Goal: Task Accomplishment & Management: Manage account settings

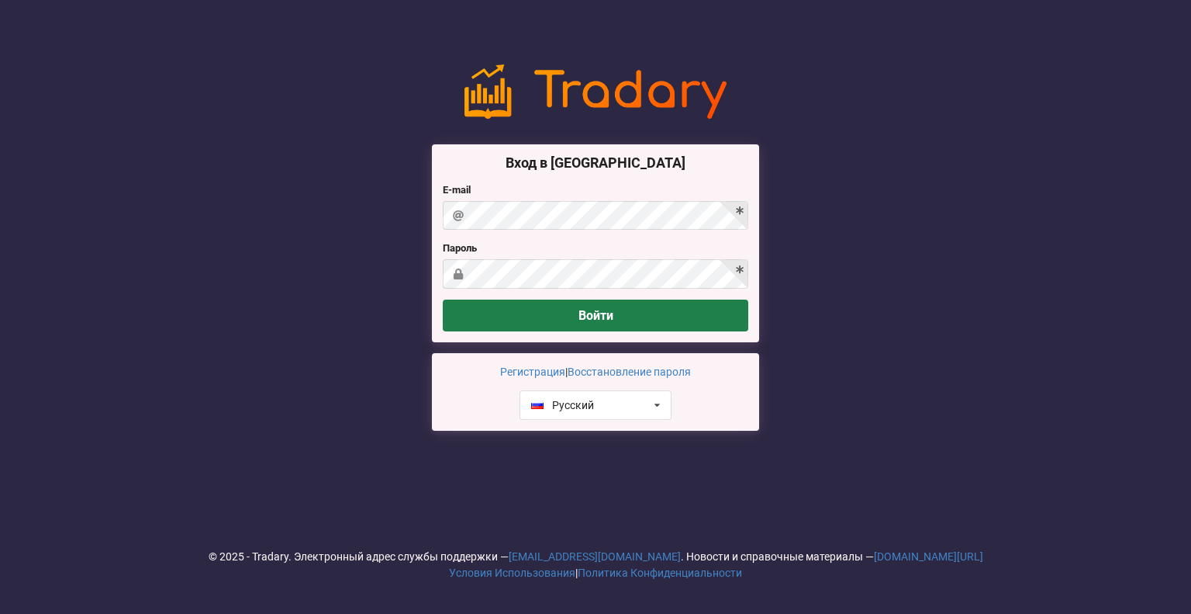
click at [596, 305] on button "Войти" at bounding box center [596, 315] width 306 height 32
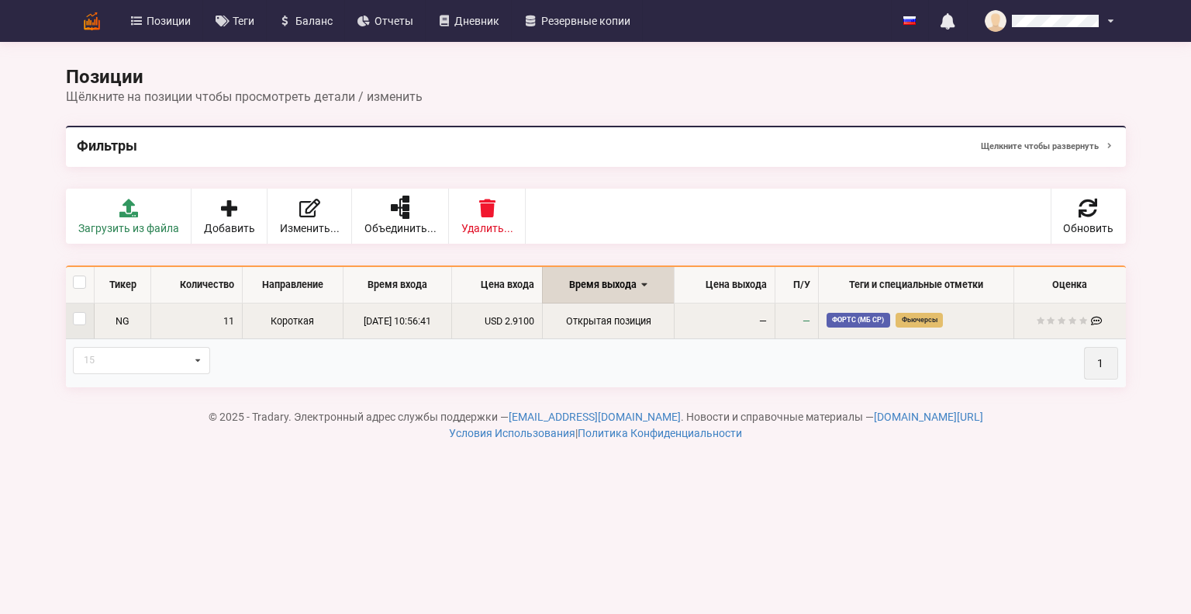
click at [672, 336] on td "Открытая позиция" at bounding box center [608, 321] width 132 height 36
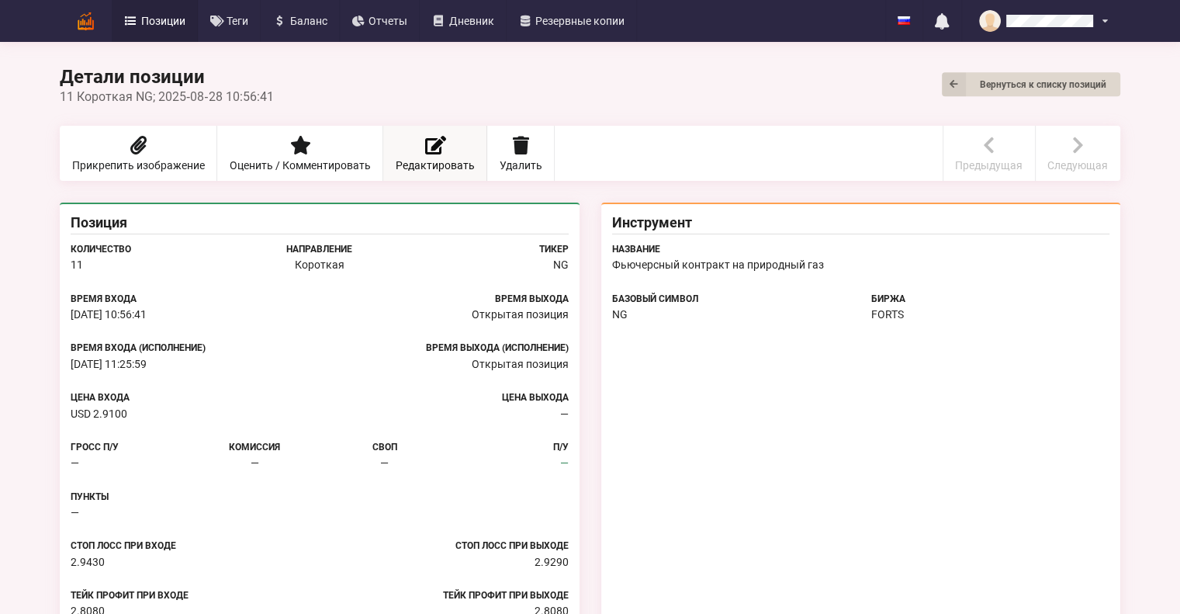
click at [437, 133] on link "Редактировать" at bounding box center [435, 153] width 104 height 55
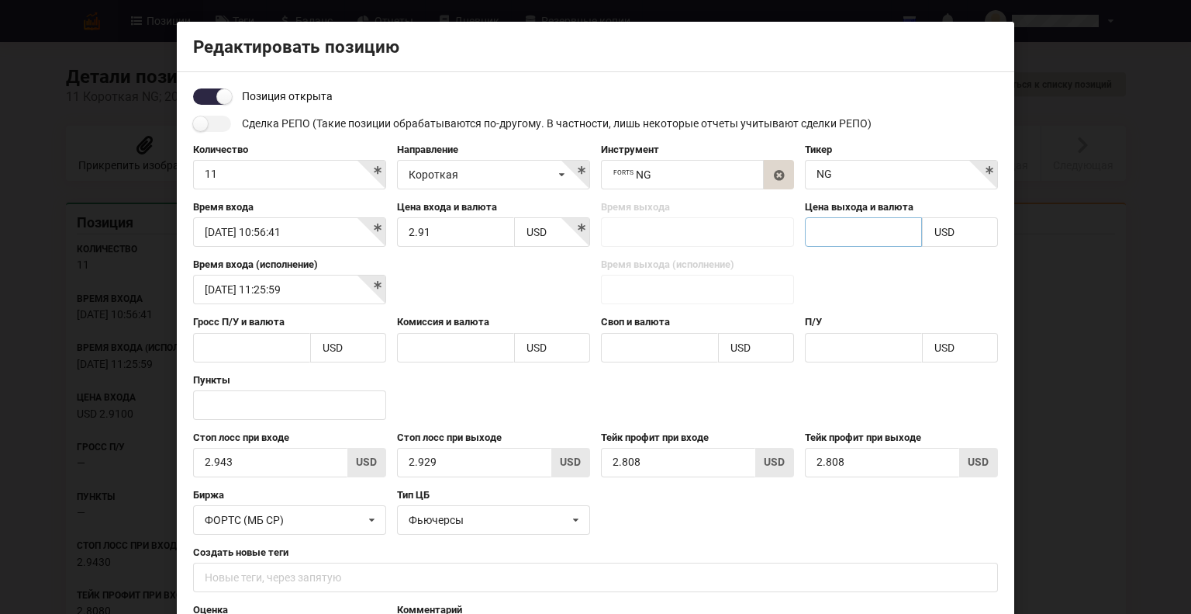
drag, startPoint x: 834, startPoint y: 221, endPoint x: 818, endPoint y: 227, distance: 17.4
click at [818, 227] on input "text" at bounding box center [863, 231] width 117 height 29
type input "2,93"
click at [766, 265] on div "Время входа (исполнение) [DATE] 11:25:59 Время выхода (исполнение)" at bounding box center [596, 286] width 816 height 57
click at [213, 90] on input "checkbox" at bounding box center [212, 96] width 38 height 16
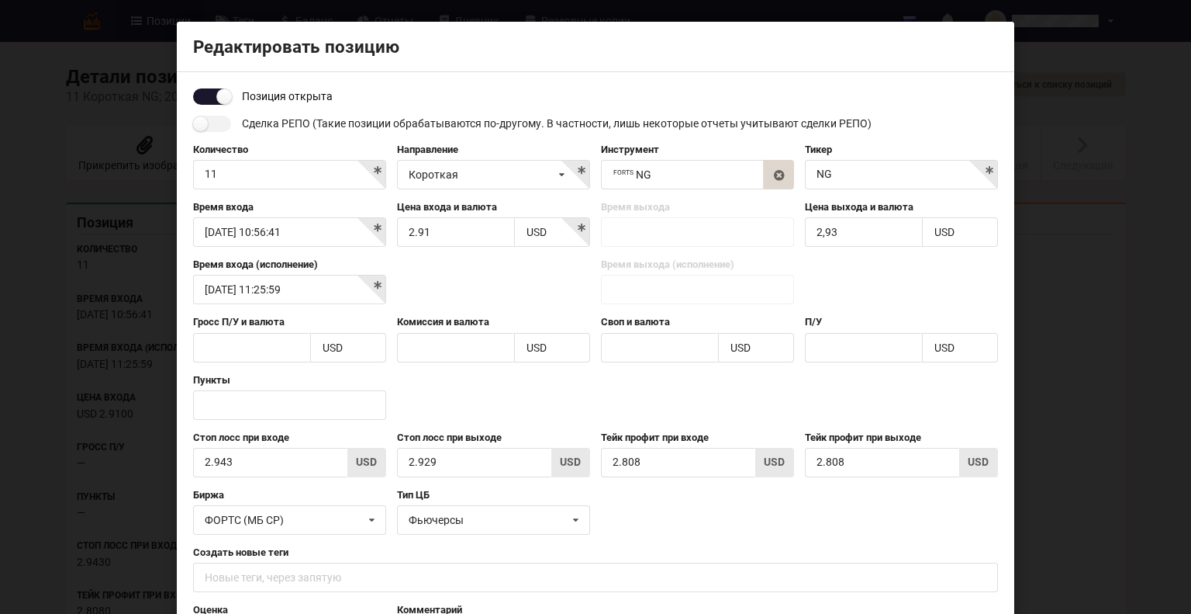
checkbox input "false"
click at [682, 233] on body "Позиции Теги [GEOGRAPHIC_DATA] Отчеты Дневник Резервные копии English Русский Н…" at bounding box center [595, 405] width 1191 height 810
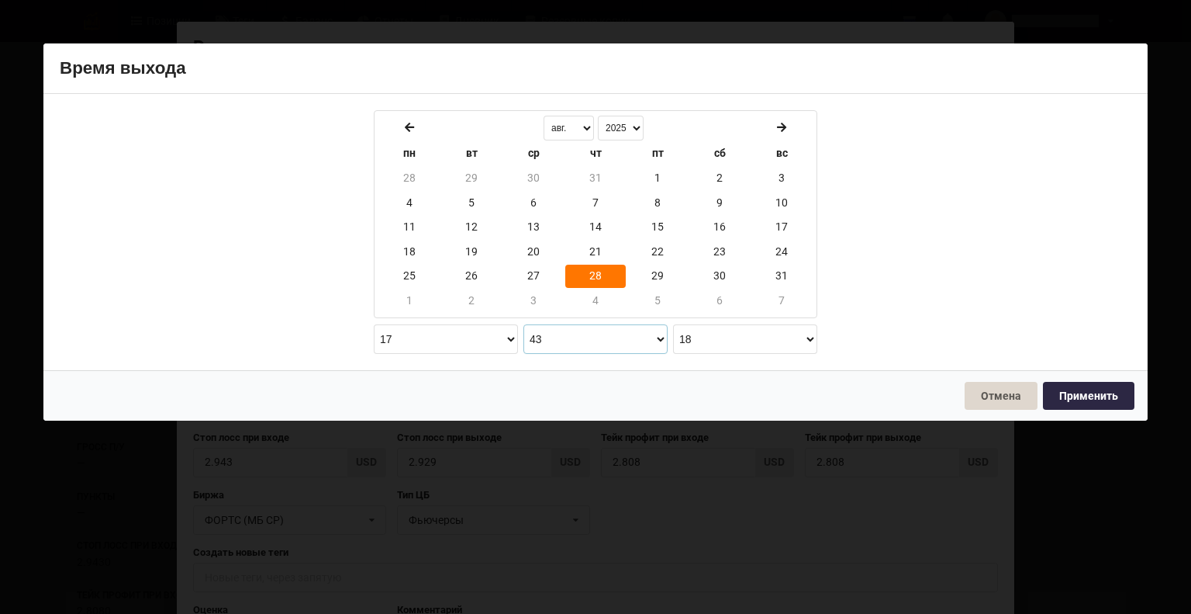
click at [655, 336] on select "00 01 02 03 04 05 06 07 08 09 10 11 12 13 14 15 16 17 18 19 20 21 22 23 24 25 2…" at bounding box center [596, 338] width 144 height 29
click at [1086, 398] on button "Применить" at bounding box center [1089, 396] width 92 height 28
type input "[DATE] 17:36:18"
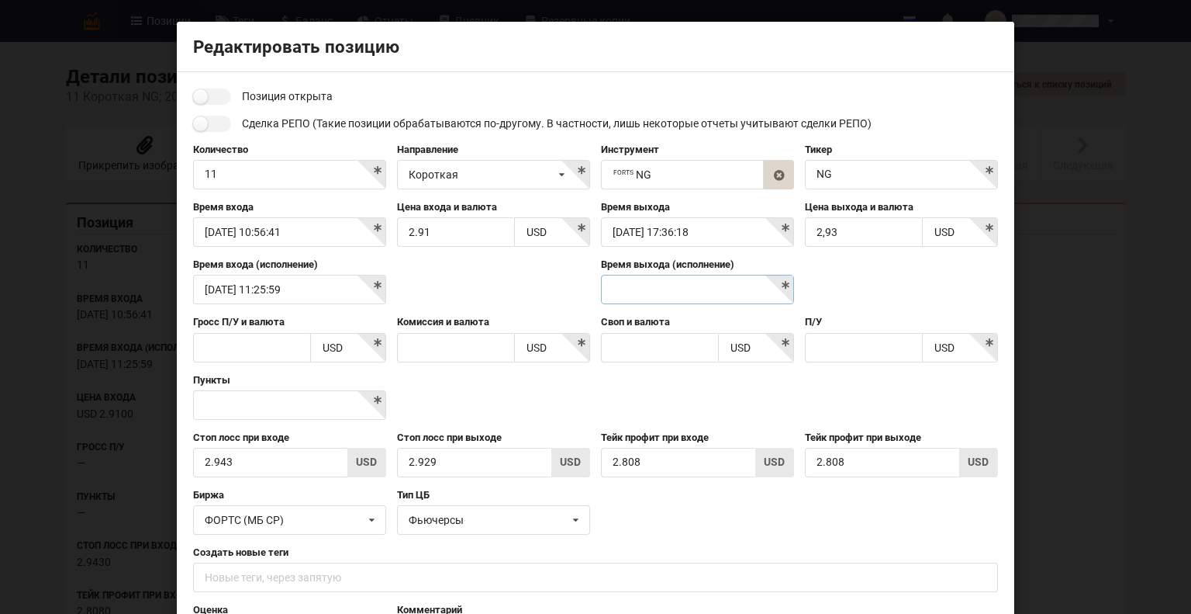
click at [745, 293] on body "Позиции Теги [GEOGRAPHIC_DATA] Отчеты Дневник Резервные копии English Русский Н…" at bounding box center [595, 405] width 1191 height 810
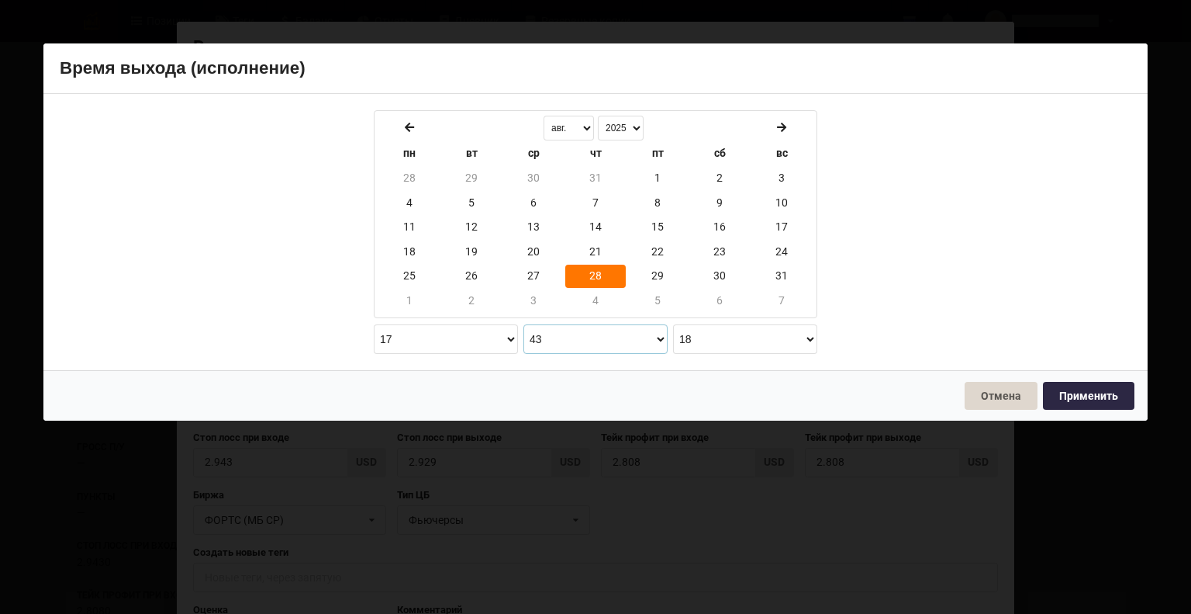
click at [559, 334] on select "00 01 02 03 04 05 06 07 08 09 10 11 12 13 14 15 16 17 18 19 20 21 22 23 24 25 2…" at bounding box center [596, 338] width 144 height 29
click at [1049, 386] on button "Применить" at bounding box center [1089, 396] width 92 height 28
type input "[DATE] 17:36:18"
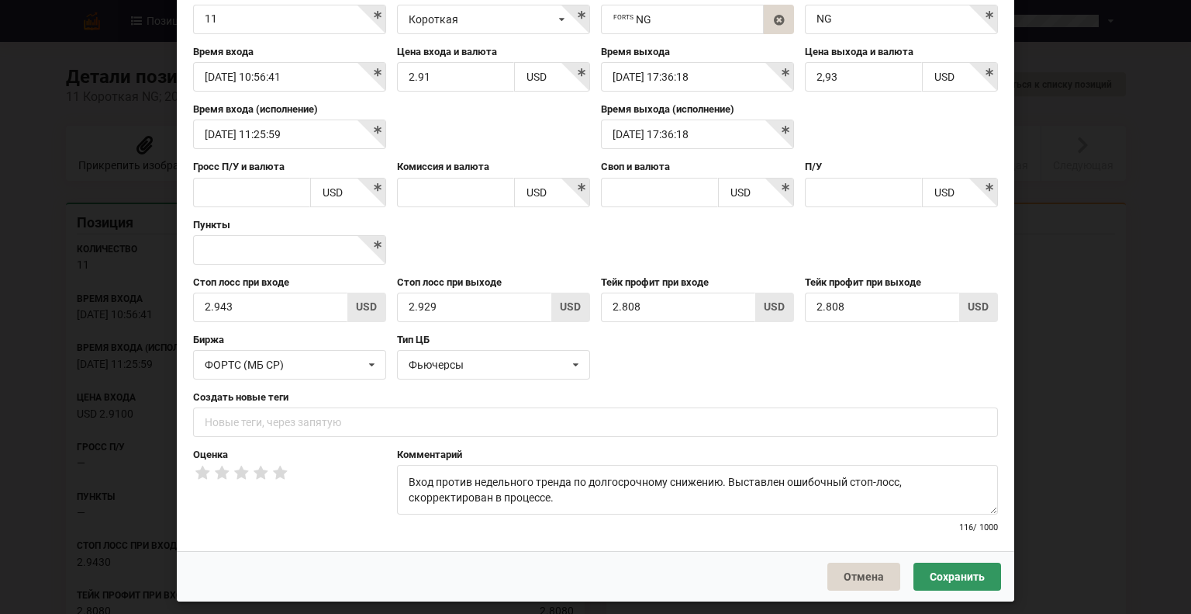
scroll to position [157, 0]
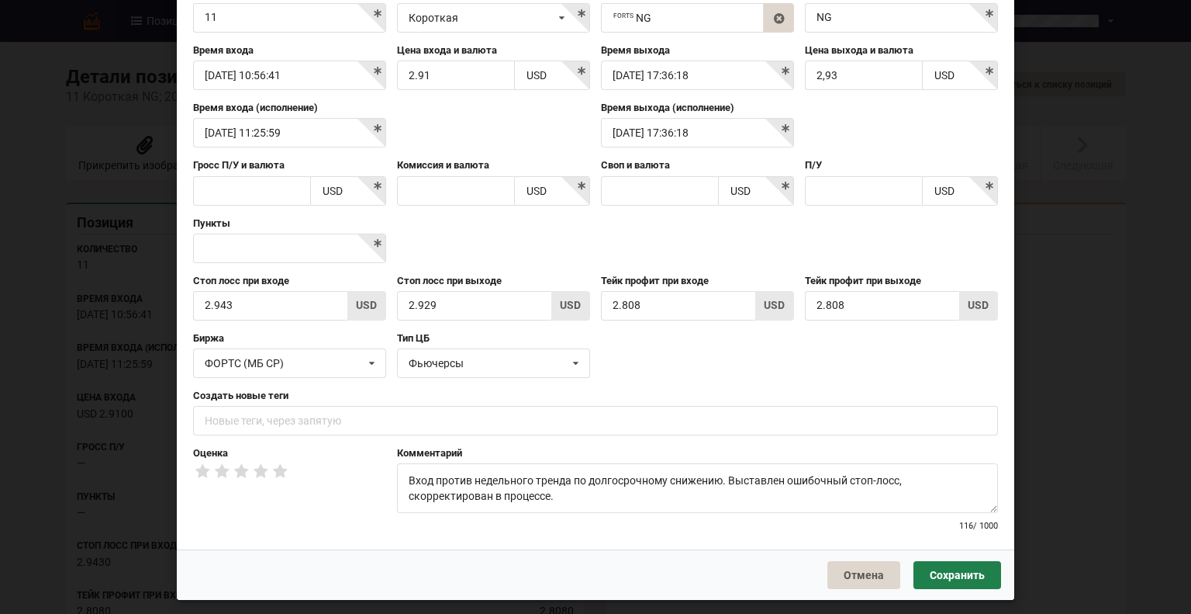
click at [977, 578] on button "Сохранить" at bounding box center [958, 575] width 88 height 28
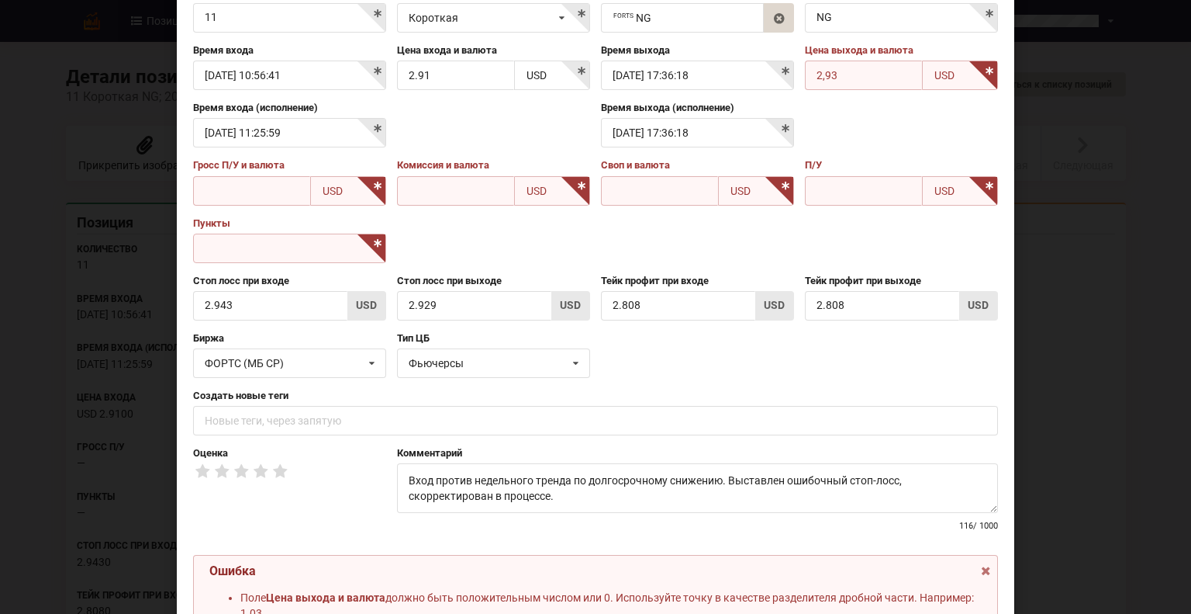
click at [914, 133] on div "Время входа (исполнение) [DATE] 11:25:59 Время выхода (исполнение) [DATE] 17:36…" at bounding box center [596, 129] width 816 height 57
click at [872, 68] on input "2,93" at bounding box center [863, 75] width 117 height 29
click at [883, 124] on div "Время входа (исполнение) [DATE] 11:25:59 Время выхода (исполнение) [DATE] 17:36…" at bounding box center [596, 129] width 816 height 57
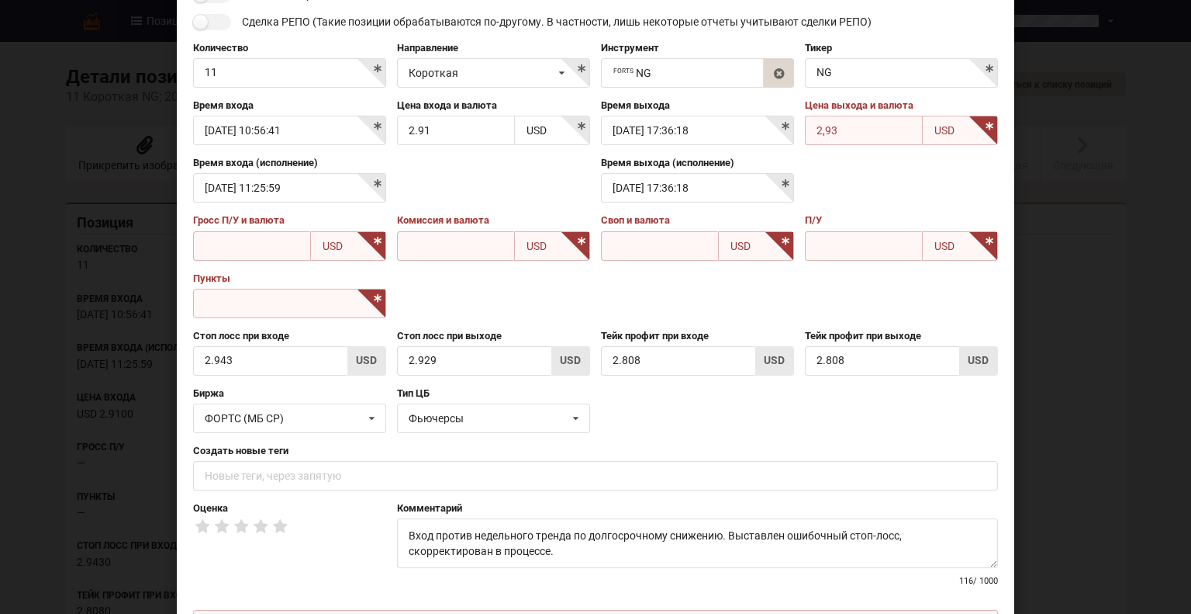
scroll to position [101, 0]
click at [268, 241] on input "text" at bounding box center [251, 246] width 117 height 29
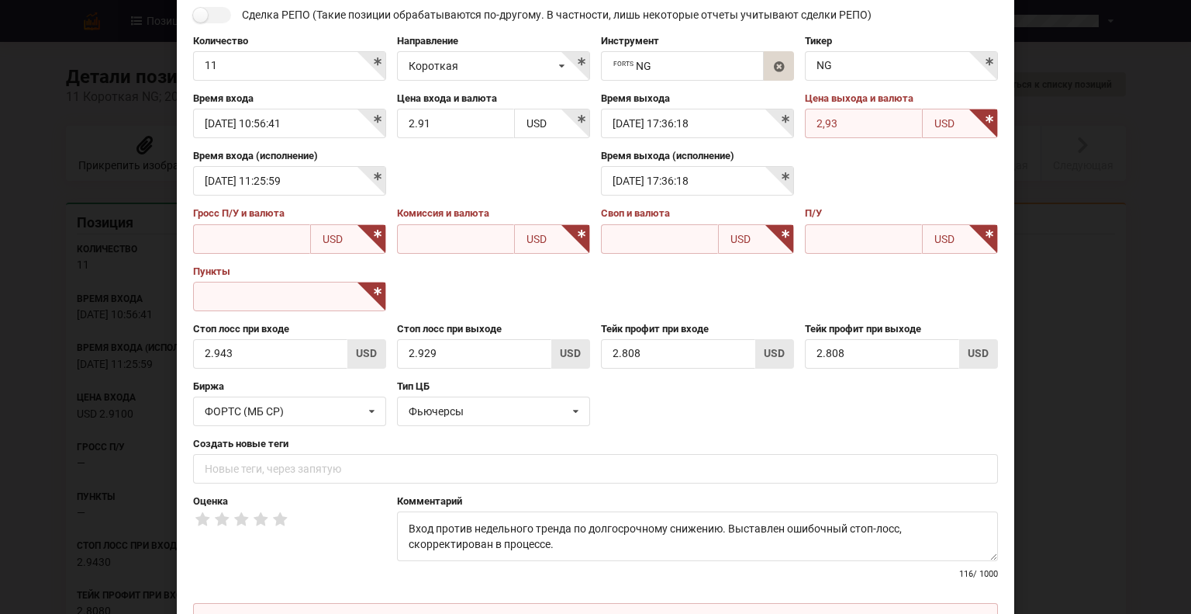
click at [287, 291] on input "text" at bounding box center [289, 296] width 193 height 29
click at [521, 313] on div "Пункты" at bounding box center [596, 292] width 816 height 57
click at [232, 236] on input "text" at bounding box center [251, 238] width 117 height 29
click at [424, 240] on input "text" at bounding box center [455, 238] width 117 height 29
click at [627, 218] on label "Своп и валюта" at bounding box center [697, 213] width 193 height 14
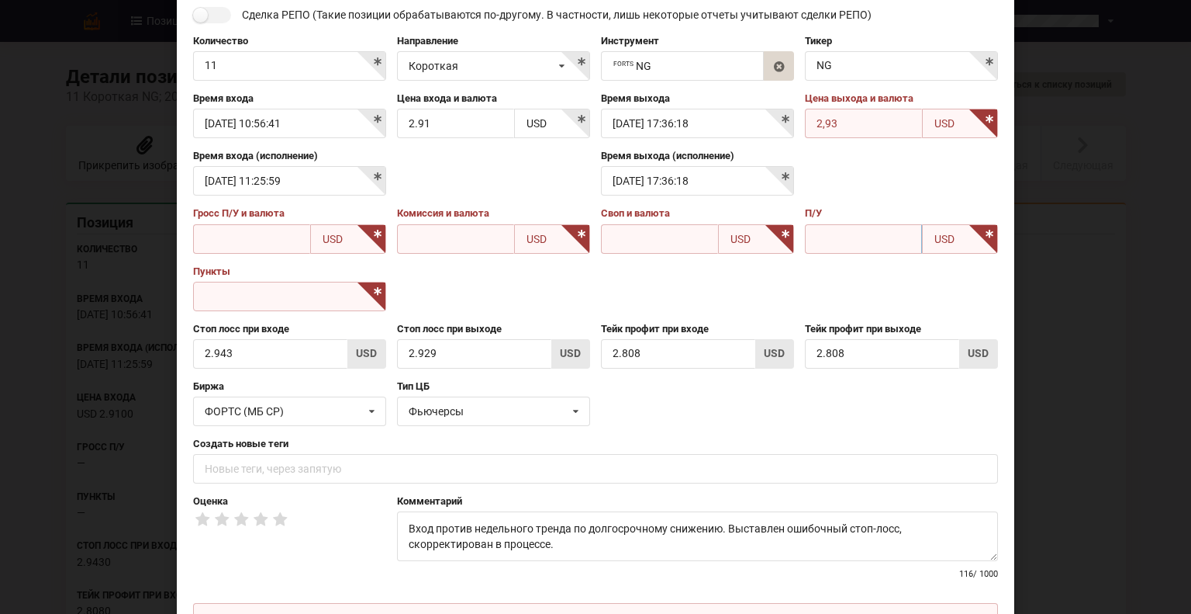
click at [857, 226] on input "text" at bounding box center [863, 238] width 117 height 29
click at [835, 181] on div "Время входа (исполнение) [DATE] 11:25:59 Время выхода (исполнение) [DATE] 17:36…" at bounding box center [596, 177] width 816 height 57
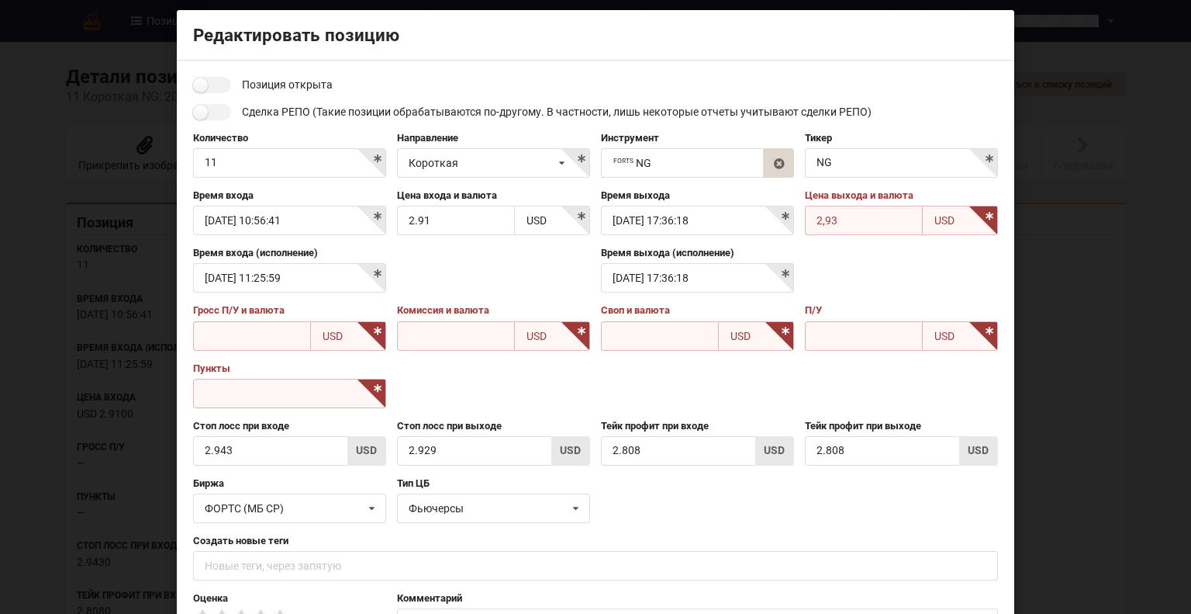
scroll to position [10, 0]
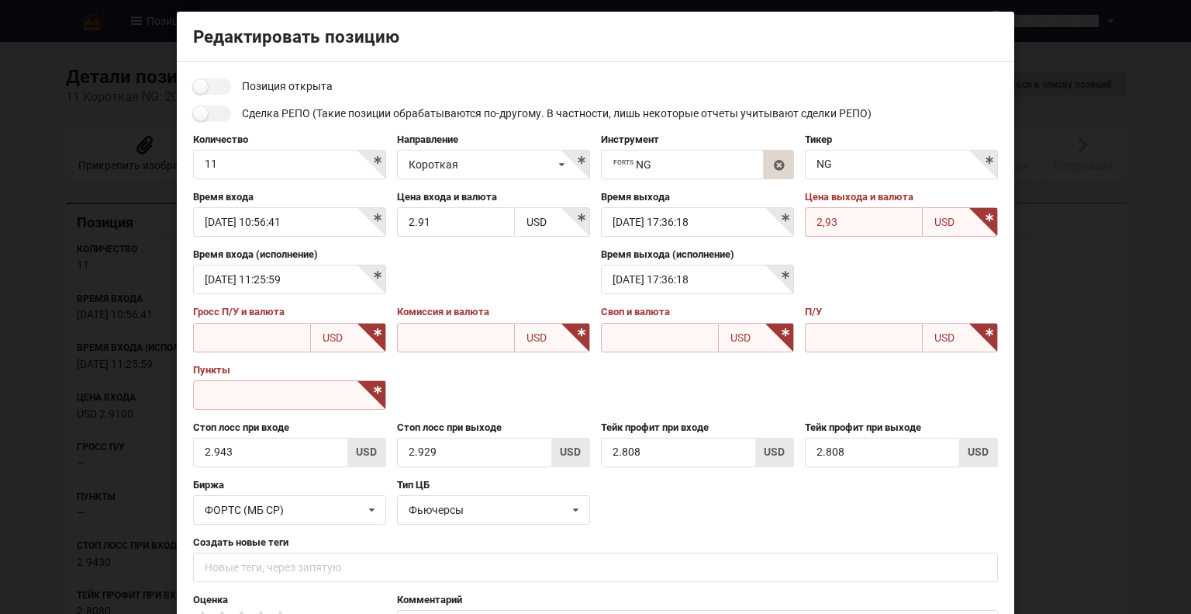
click at [244, 393] on input "text" at bounding box center [289, 394] width 193 height 29
click at [234, 326] on input "text" at bounding box center [251, 337] width 117 height 29
type input "\"
type input "."
type input "0"
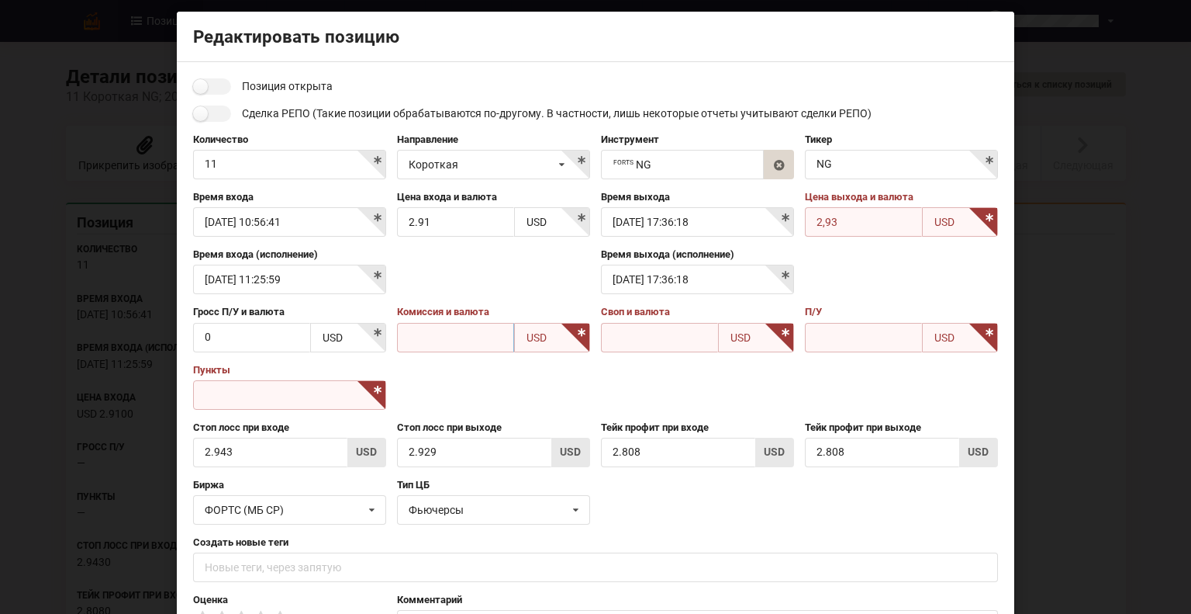
click at [506, 343] on input "text" at bounding box center [455, 337] width 117 height 29
type input "0"
click at [651, 341] on input "text" at bounding box center [659, 337] width 117 height 29
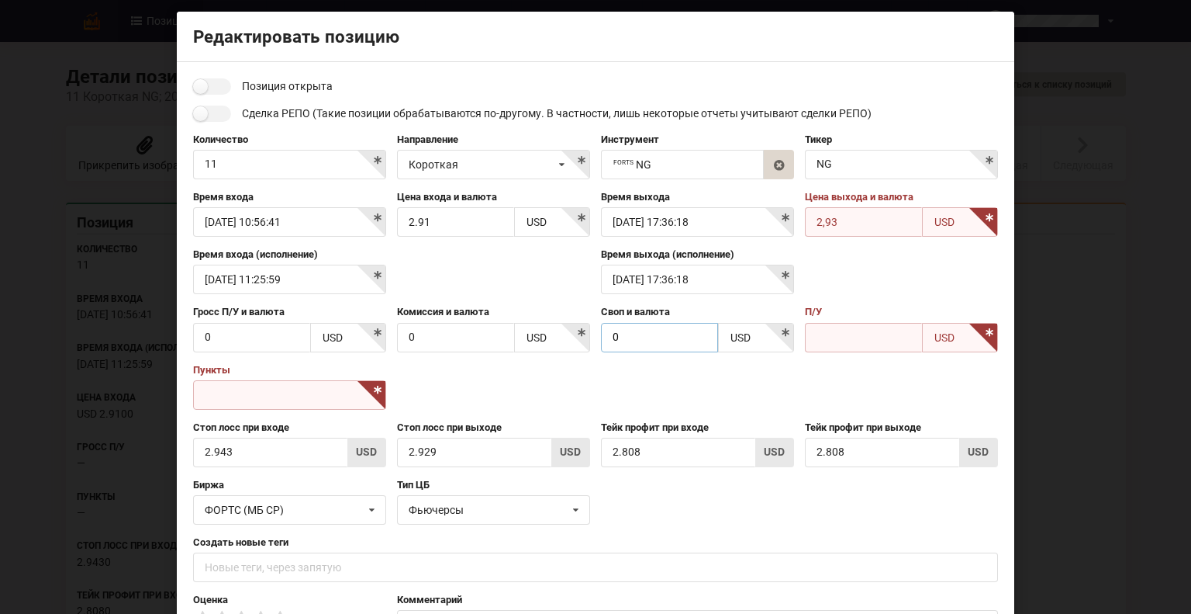
type input "0"
click at [813, 330] on input "text" at bounding box center [863, 337] width 117 height 29
type input "0"
click at [310, 393] on input "text" at bounding box center [289, 394] width 193 height 29
type input "0"
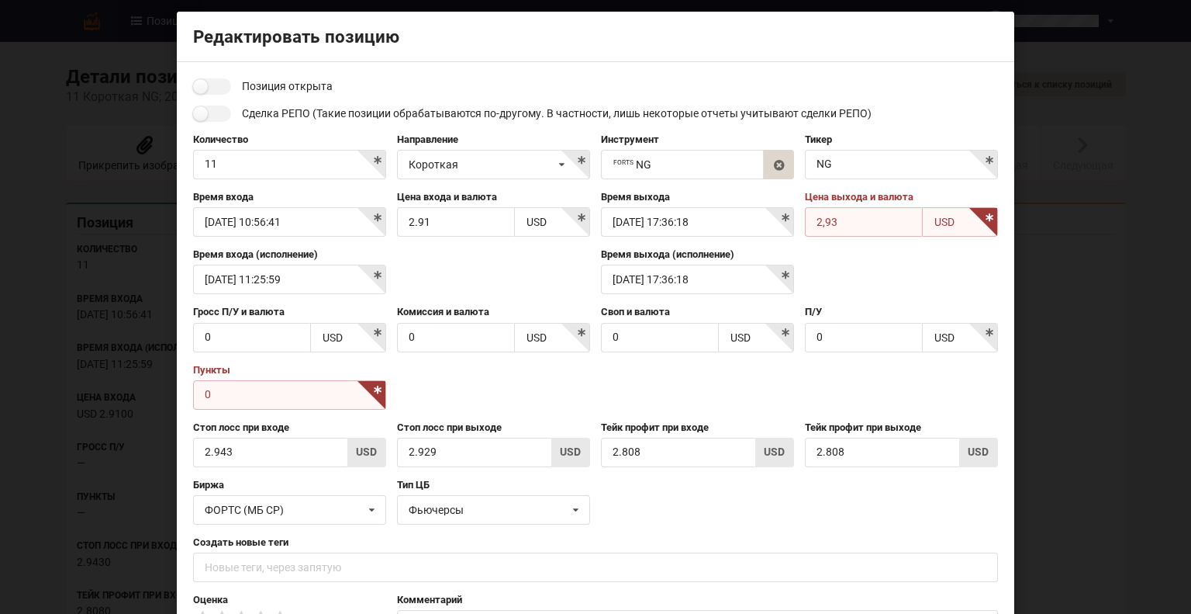
click at [453, 418] on div "Пункты 0" at bounding box center [596, 391] width 816 height 57
click at [456, 396] on div "Пункты 0" at bounding box center [596, 391] width 816 height 57
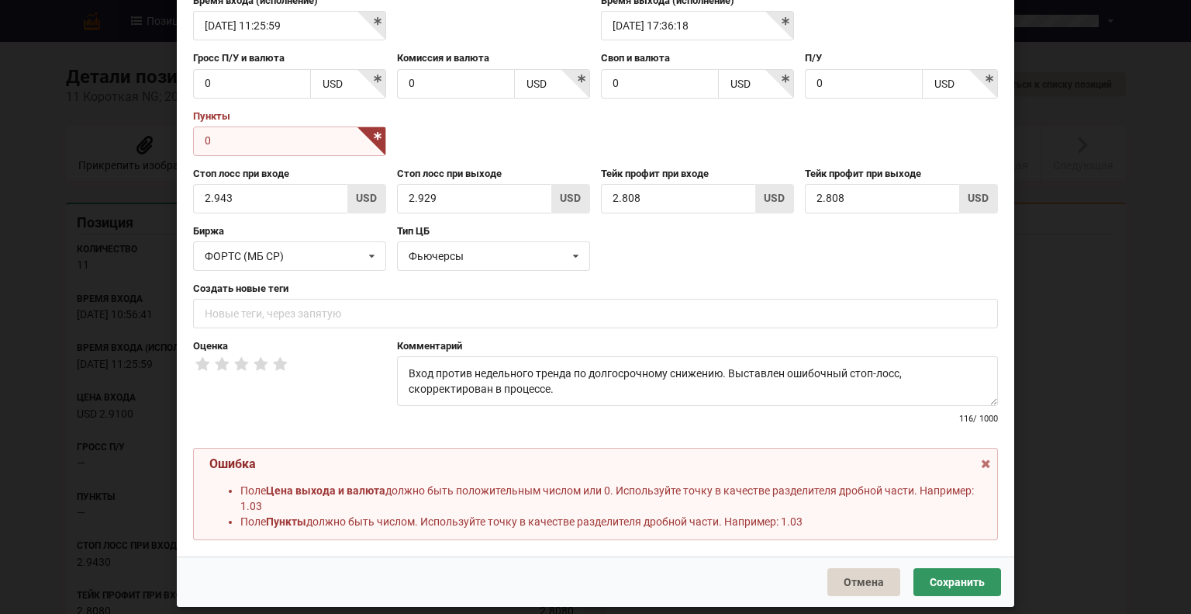
scroll to position [276, 0]
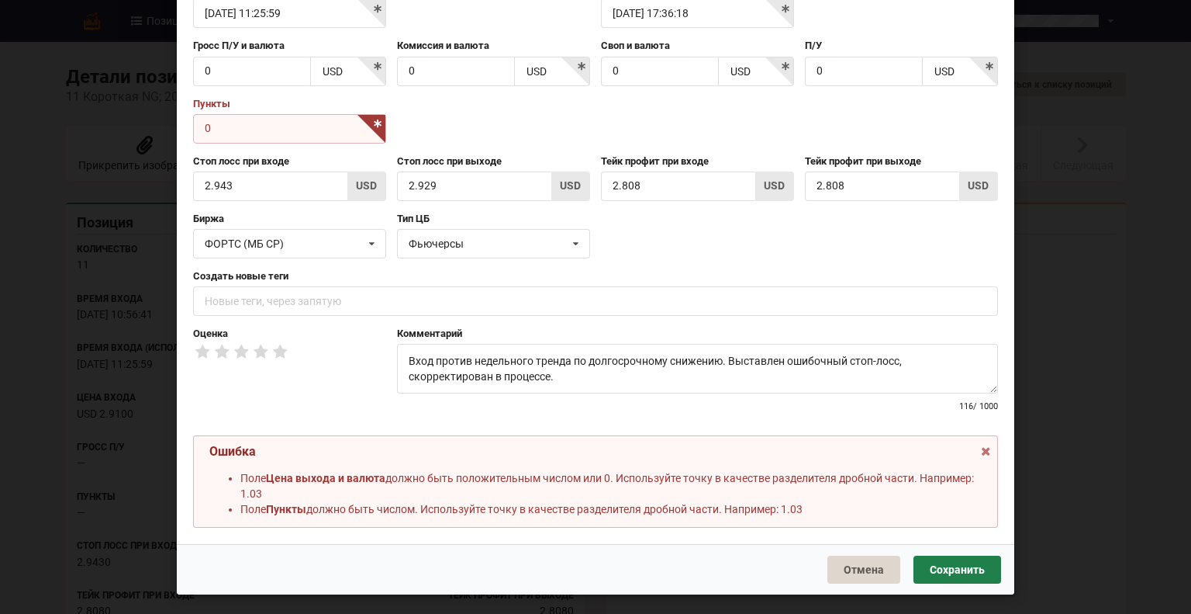
click at [938, 556] on button "Сохранить" at bounding box center [958, 569] width 88 height 28
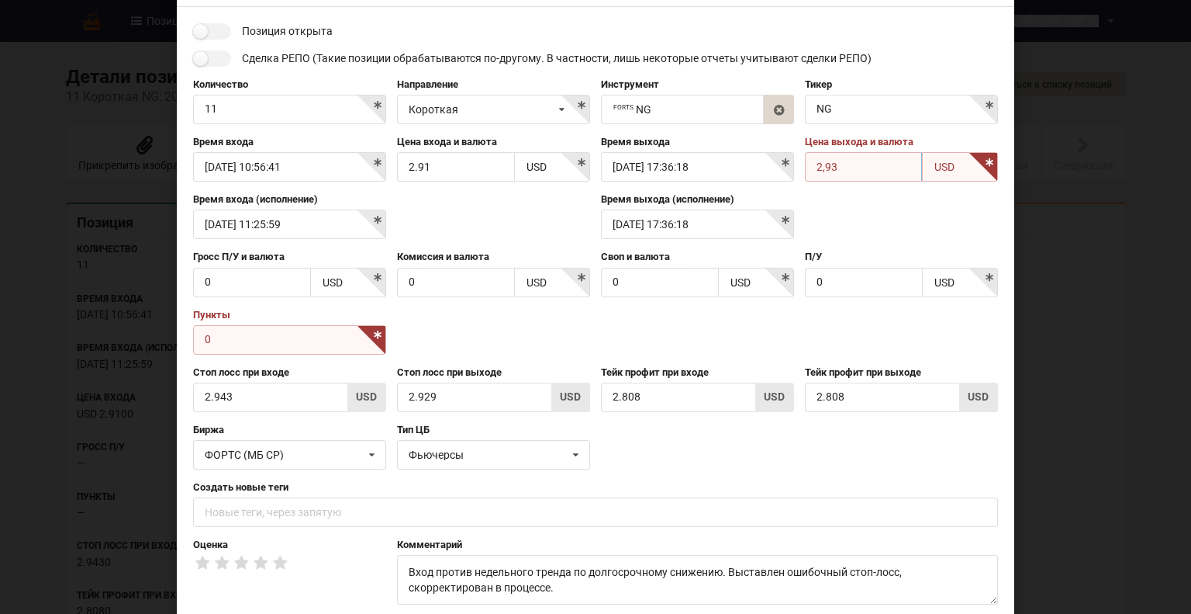
click at [821, 163] on input "2,93" at bounding box center [863, 166] width 117 height 29
type input "2.93"
drag, startPoint x: 874, startPoint y: 223, endPoint x: 840, endPoint y: 225, distance: 34.2
drag, startPoint x: 840, startPoint y: 225, endPoint x: 268, endPoint y: 323, distance: 580.7
click at [268, 323] on div "Пункты 0" at bounding box center [290, 331] width 204 height 47
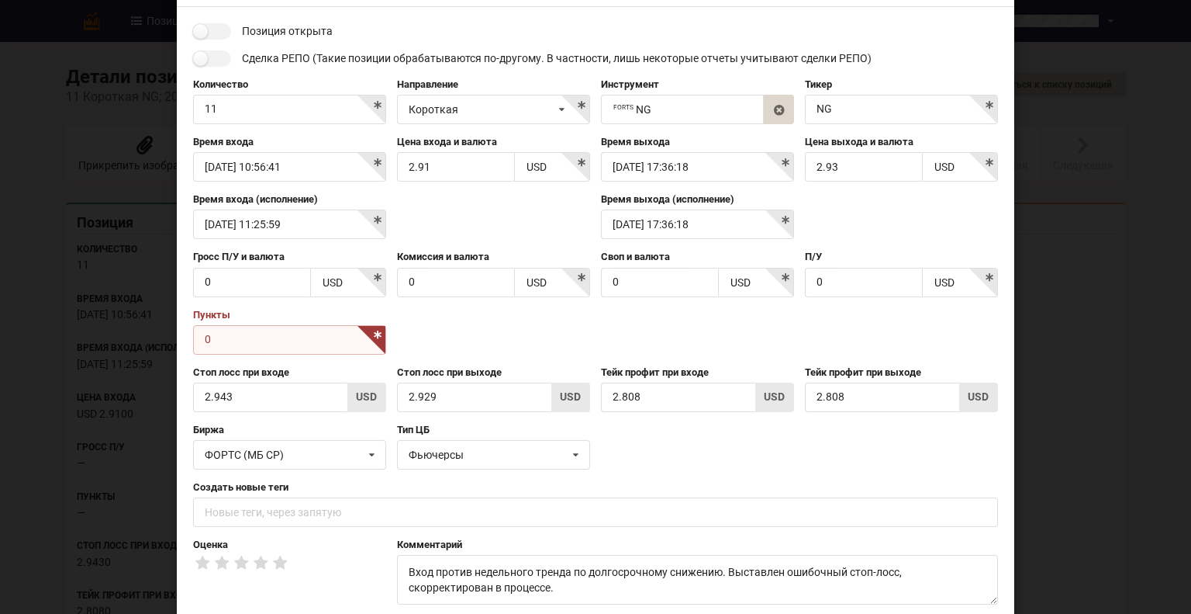
click at [266, 329] on input "0" at bounding box center [289, 339] width 193 height 29
click at [254, 276] on input "0" at bounding box center [251, 282] width 117 height 29
click at [451, 278] on input "0" at bounding box center [455, 282] width 117 height 29
click at [655, 278] on input "0" at bounding box center [659, 282] width 117 height 29
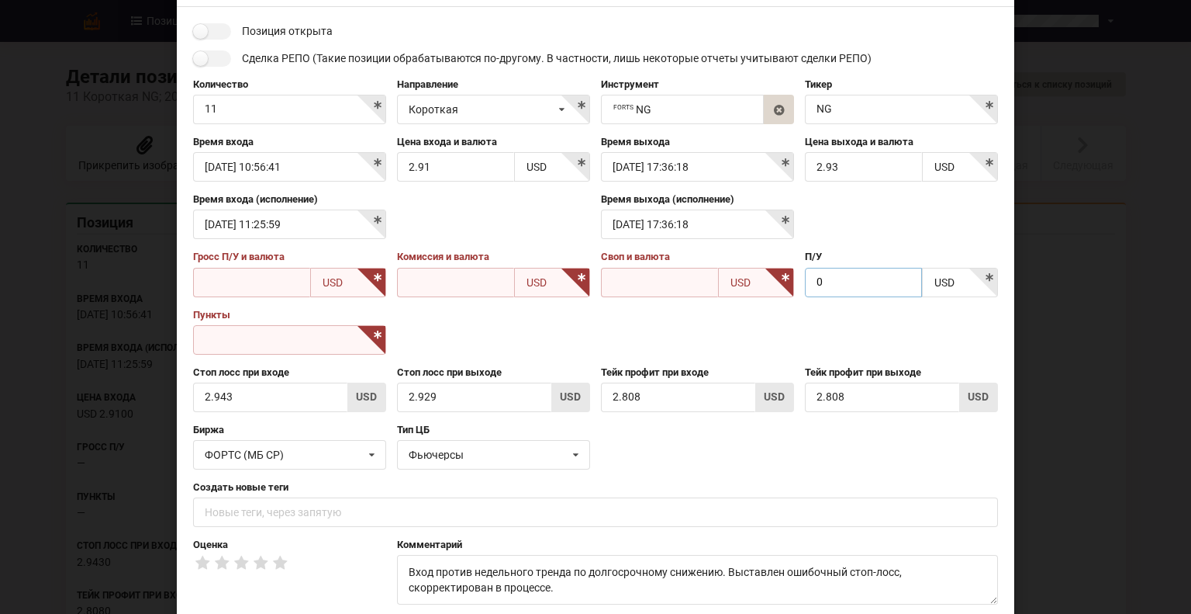
click at [865, 279] on input "0" at bounding box center [863, 282] width 117 height 29
click at [847, 225] on div "Время входа (исполнение) [DATE] 11:25:59 Время выхода (исполнение) [DATE] 17:36…" at bounding box center [596, 220] width 816 height 57
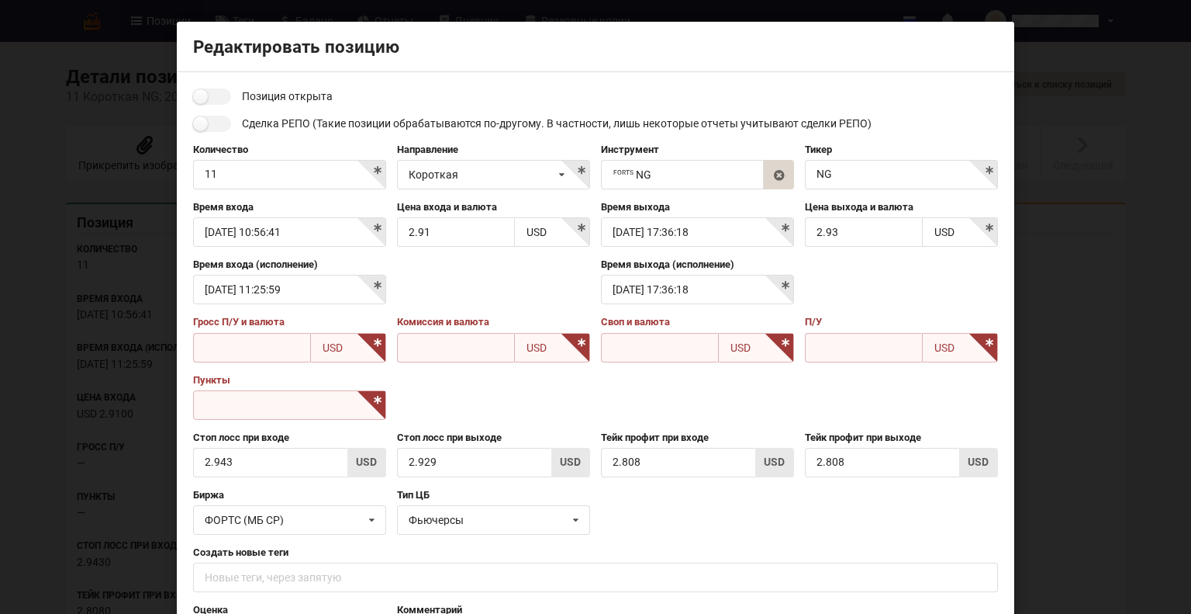
scroll to position [323, 0]
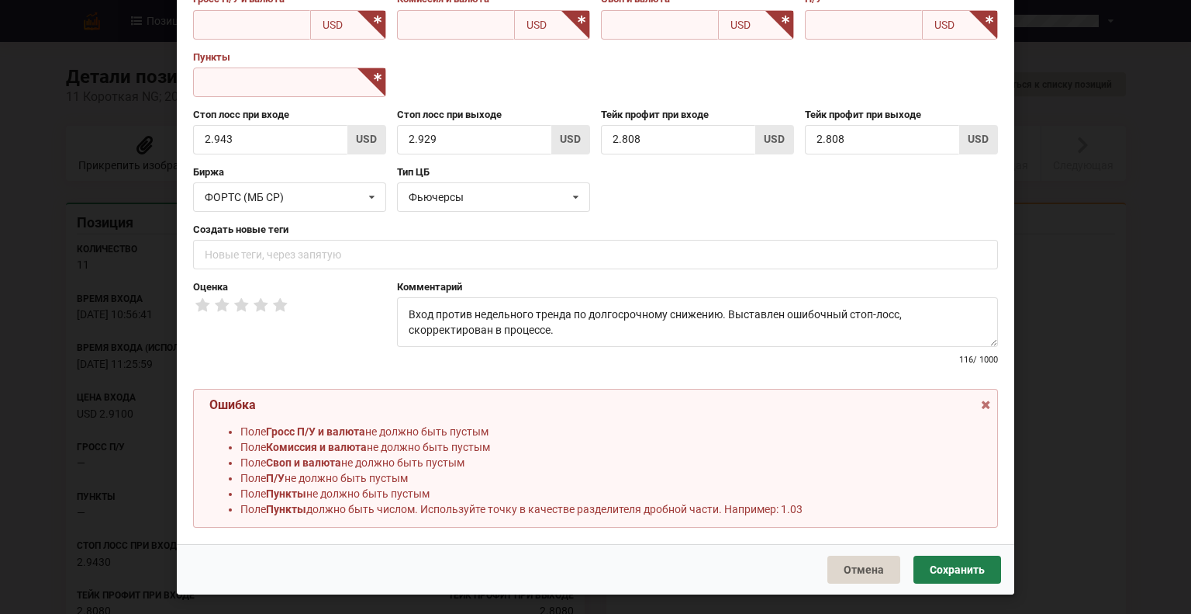
click at [964, 563] on button "Сохранить" at bounding box center [958, 569] width 88 height 28
click at [859, 568] on button "Отмена" at bounding box center [864, 569] width 73 height 28
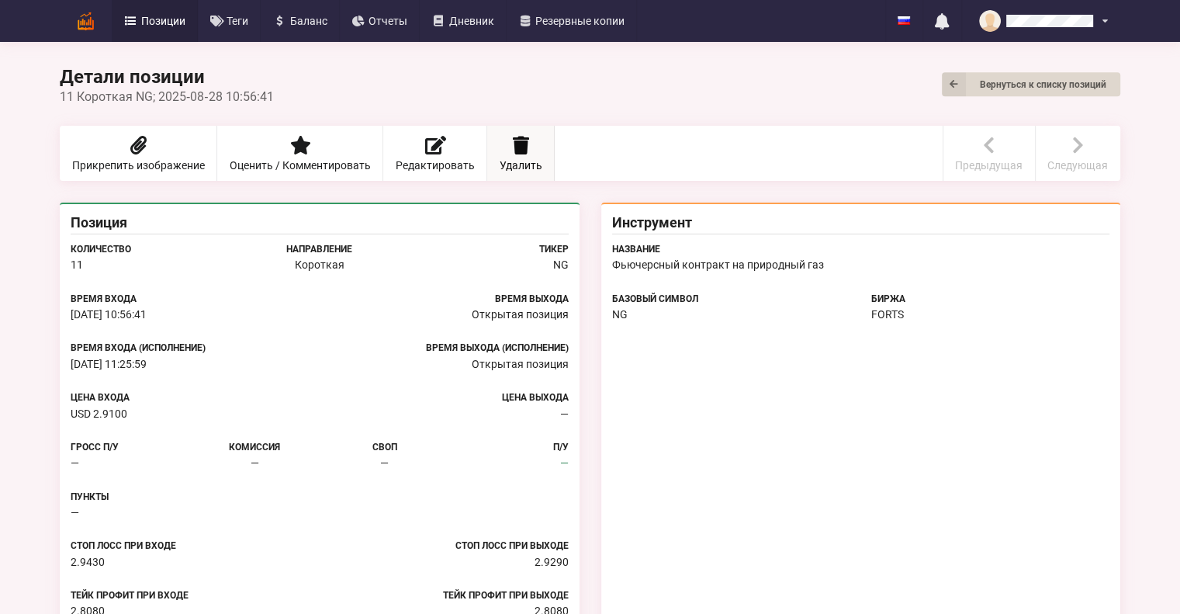
click at [527, 160] on span "Удалить" at bounding box center [521, 165] width 43 height 11
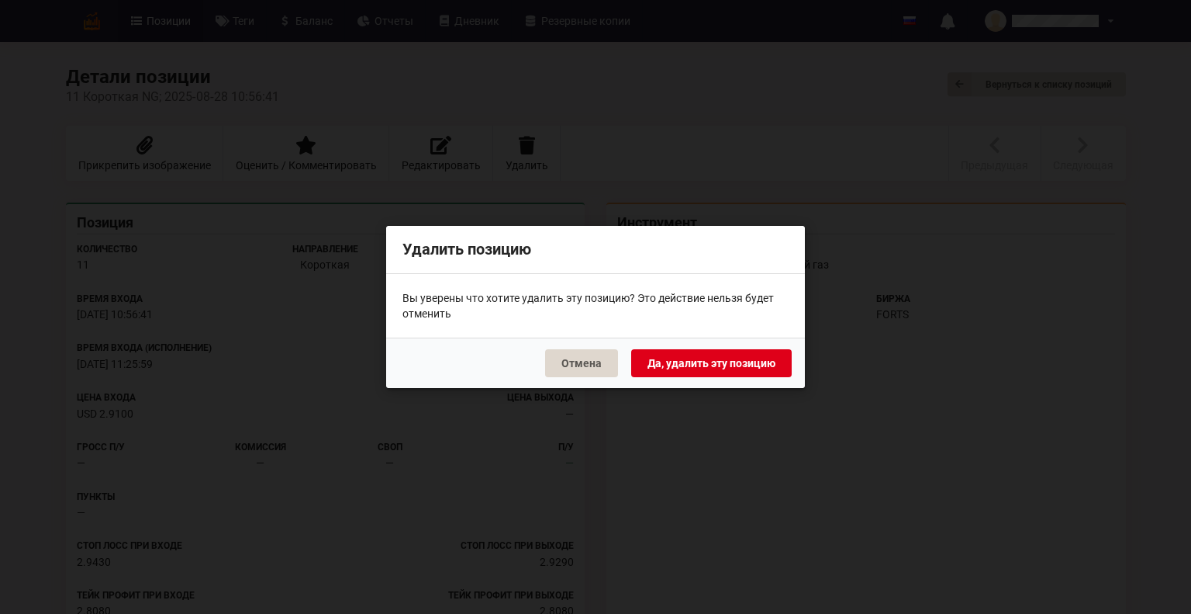
click at [723, 365] on button "Да, удалить эту позицию" at bounding box center [711, 363] width 161 height 28
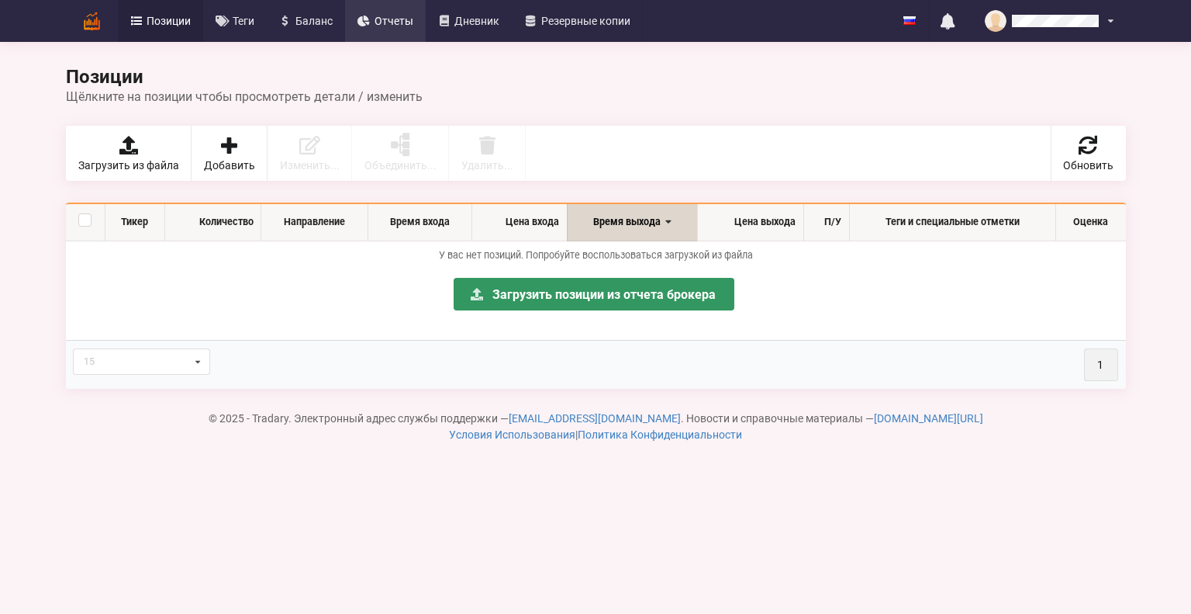
click at [388, 16] on span "Отчеты" at bounding box center [394, 21] width 39 height 11
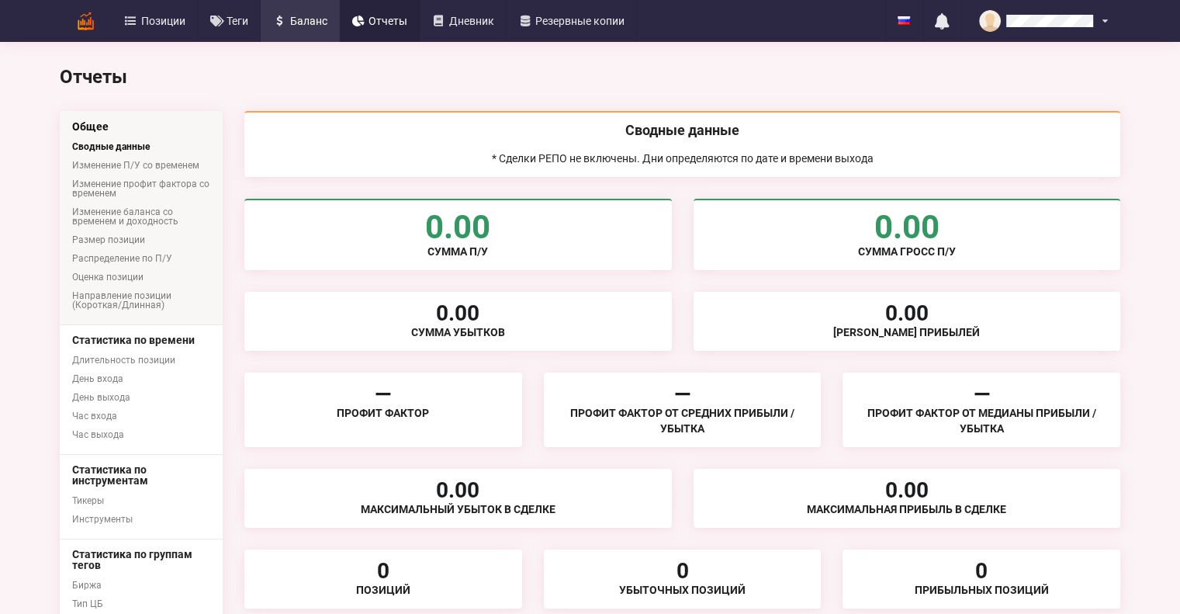
click at [296, 10] on link "Баланс" at bounding box center [300, 21] width 79 height 42
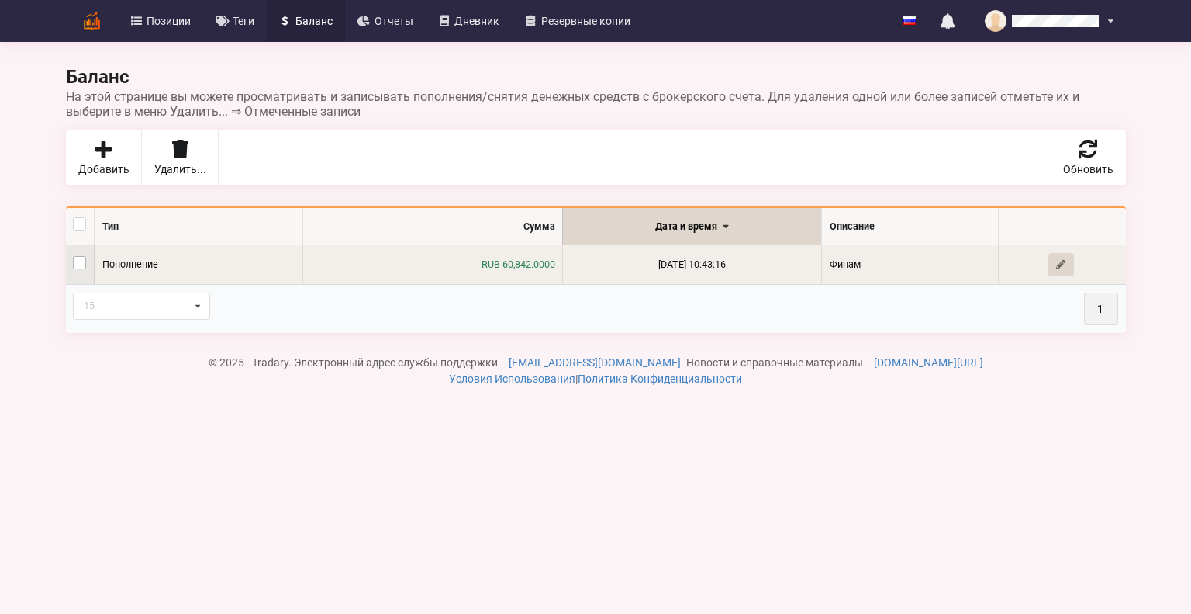
click at [79, 256] on label at bounding box center [79, 256] width 13 height 0
checkbox input "true"
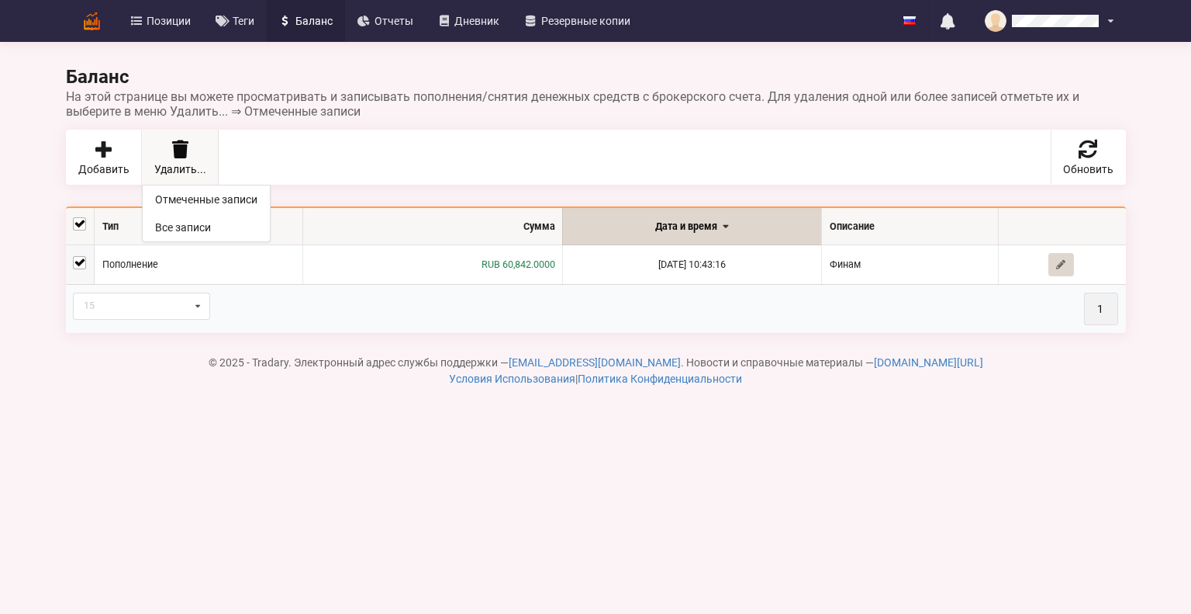
click at [183, 154] on icon at bounding box center [180, 149] width 22 height 19
click at [185, 220] on link "Все записи" at bounding box center [206, 227] width 127 height 28
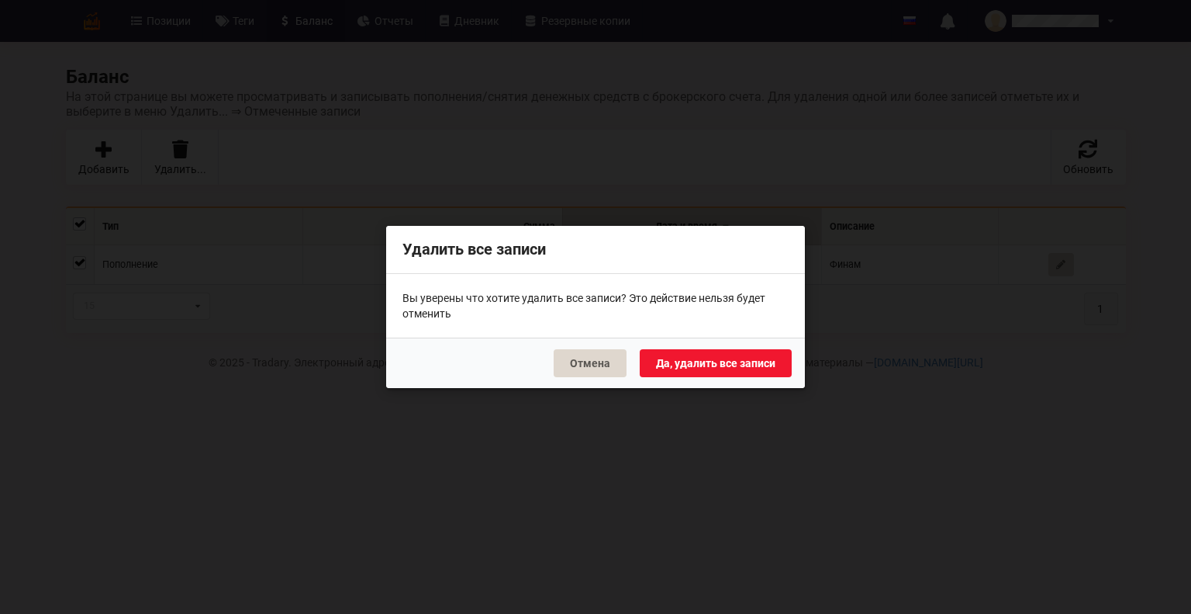
click at [720, 337] on div "Отмена Да, удалить все записи" at bounding box center [595, 362] width 419 height 50
click at [717, 362] on button "Да, удалить все записи" at bounding box center [716, 363] width 152 height 28
checkbox input "false"
